Goal: Check status: Check status

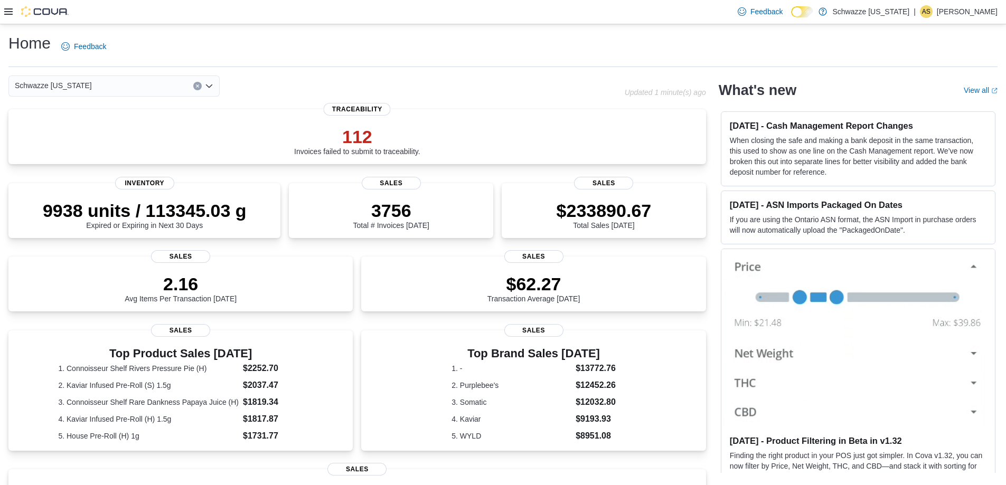
click at [8, 11] on icon at bounding box center [8, 11] width 8 height 8
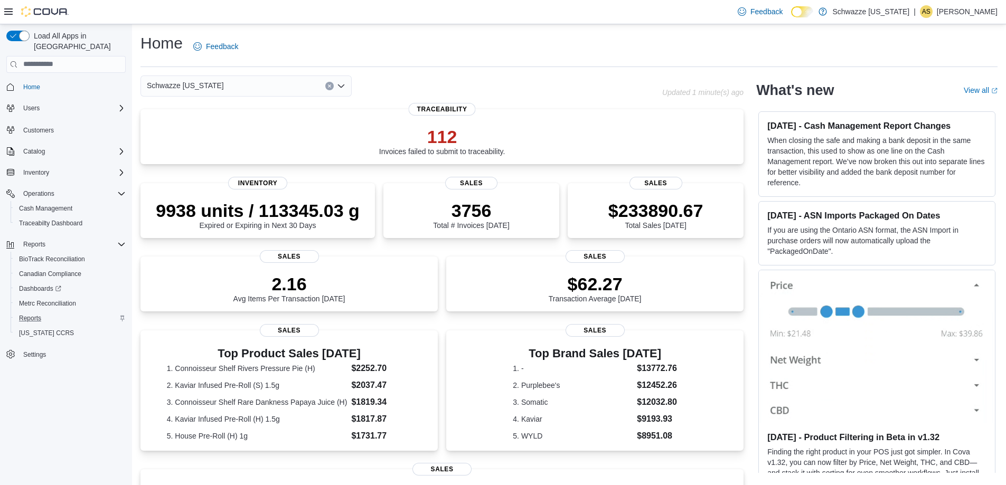
click at [45, 312] on div "Reports" at bounding box center [70, 318] width 111 height 13
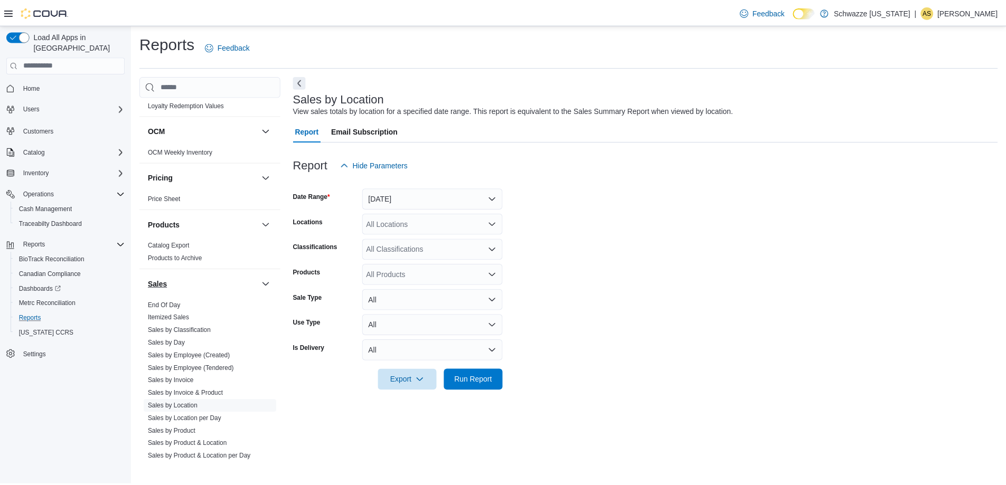
scroll to position [581, 0]
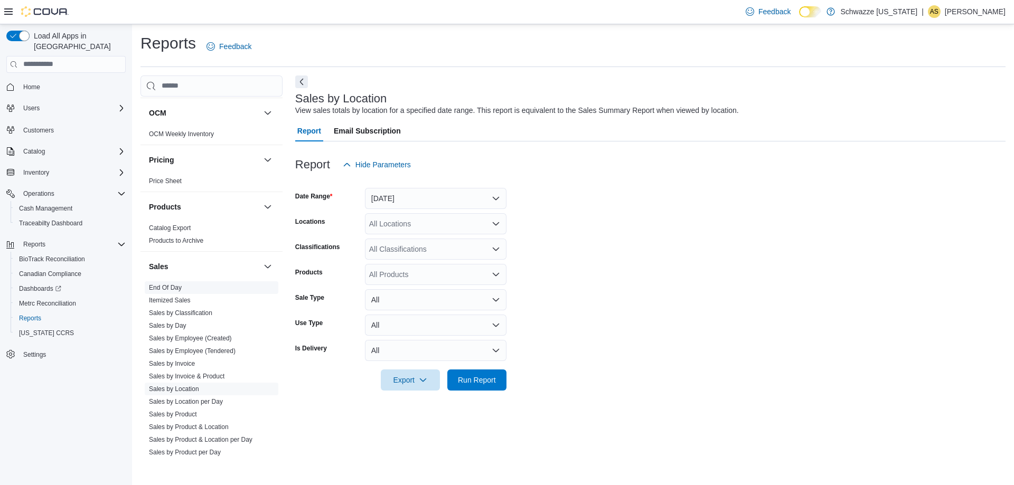
click at [162, 289] on link "End Of Day" at bounding box center [165, 287] width 33 height 7
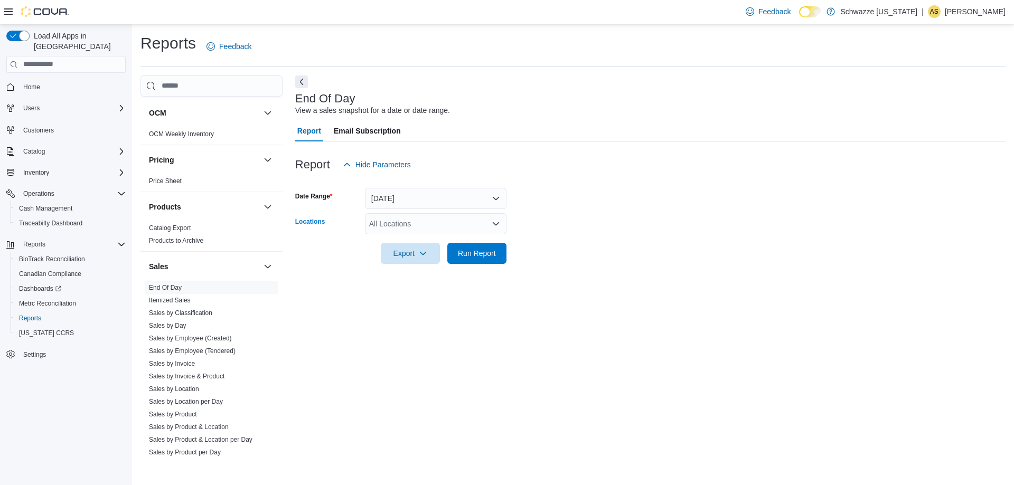
click at [467, 217] on div "All Locations" at bounding box center [436, 223] width 142 height 21
type input "***"
click at [433, 240] on span "SB - Commerce City" at bounding box center [439, 242] width 93 height 11
click at [656, 190] on form "Date Range Today Locations SB - Commerce City Export Run Report" at bounding box center [650, 219] width 710 height 89
click at [486, 261] on span "Run Report" at bounding box center [477, 252] width 46 height 21
